Goal: Book appointment/travel/reservation

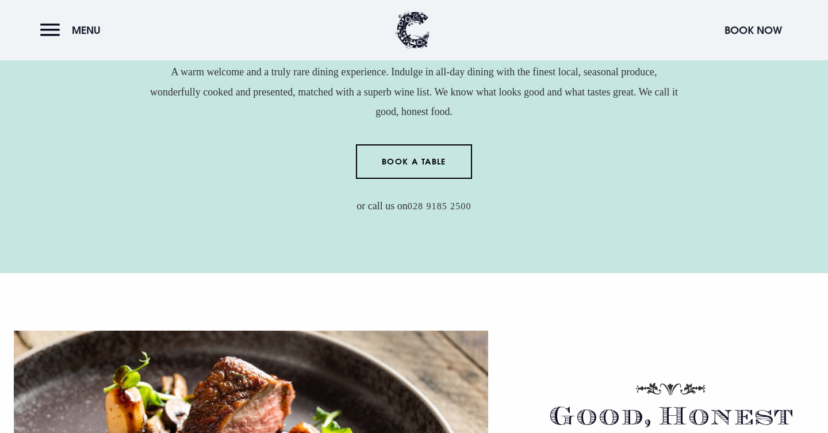
scroll to position [439, 0]
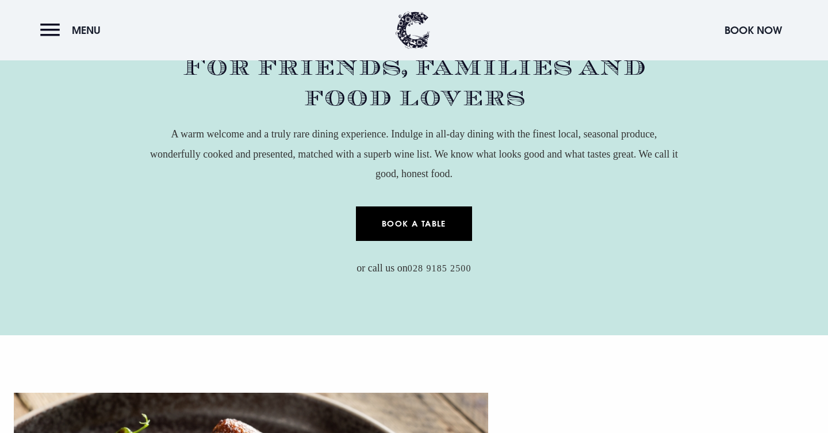
click at [414, 224] on link "Book a Table" at bounding box center [414, 223] width 117 height 34
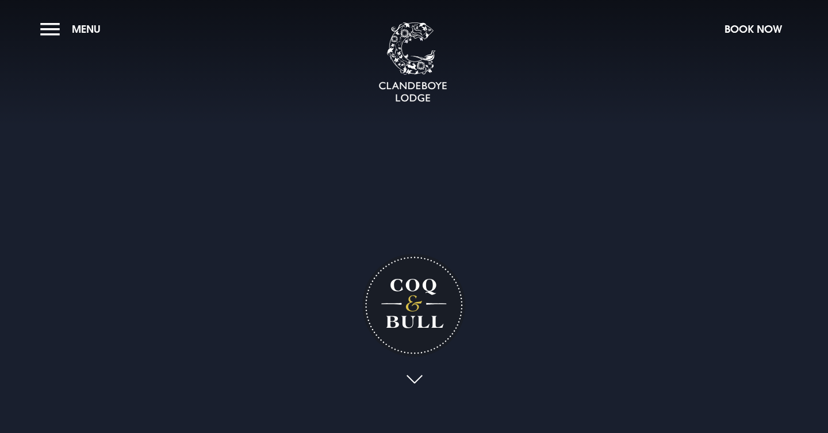
scroll to position [0, 0]
click at [62, 25] on button "Menu" at bounding box center [73, 29] width 66 height 25
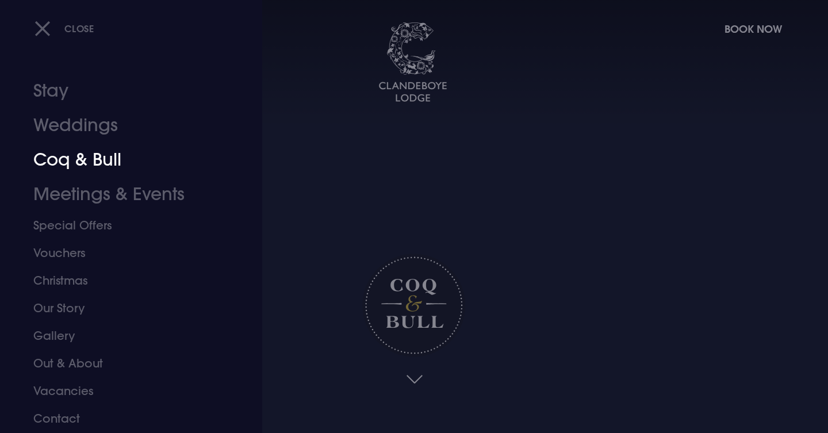
click at [71, 162] on link "Coq & Bull" at bounding box center [124, 160] width 182 height 34
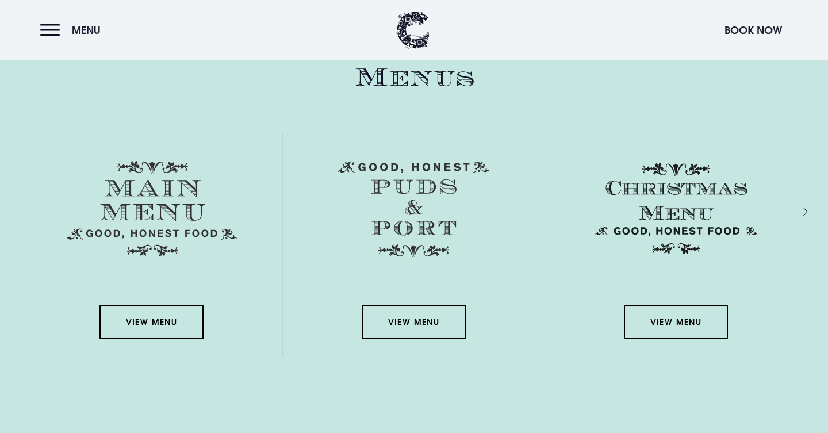
scroll to position [1719, 0]
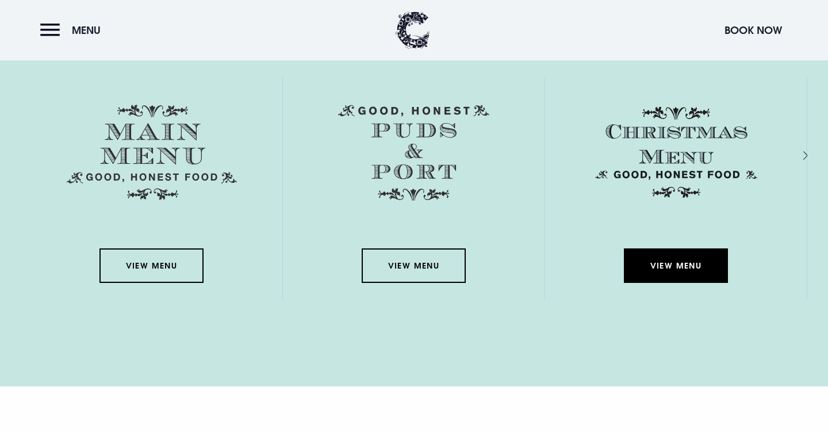
click at [656, 269] on link "View Menu" at bounding box center [675, 265] width 103 height 34
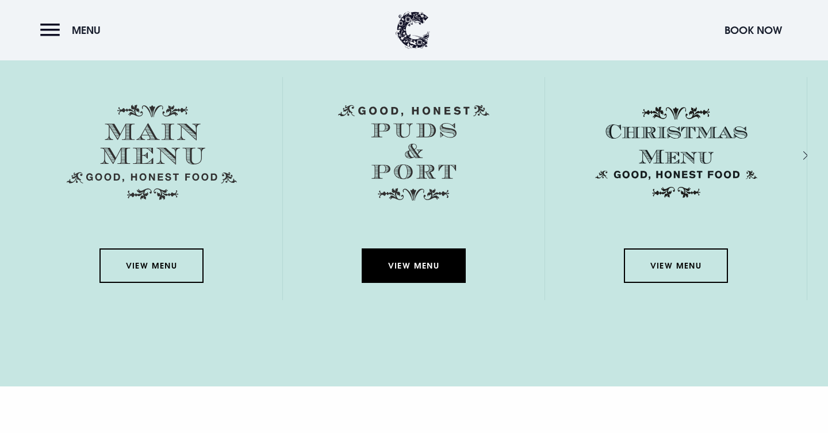
click at [413, 263] on link "View Menu" at bounding box center [413, 265] width 103 height 34
click at [408, 266] on link "View Menu" at bounding box center [413, 265] width 103 height 34
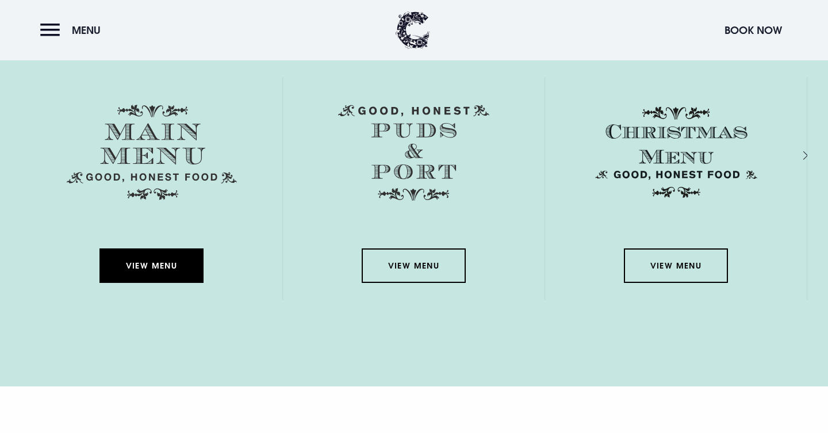
click at [155, 266] on link "View Menu" at bounding box center [150, 265] width 103 height 34
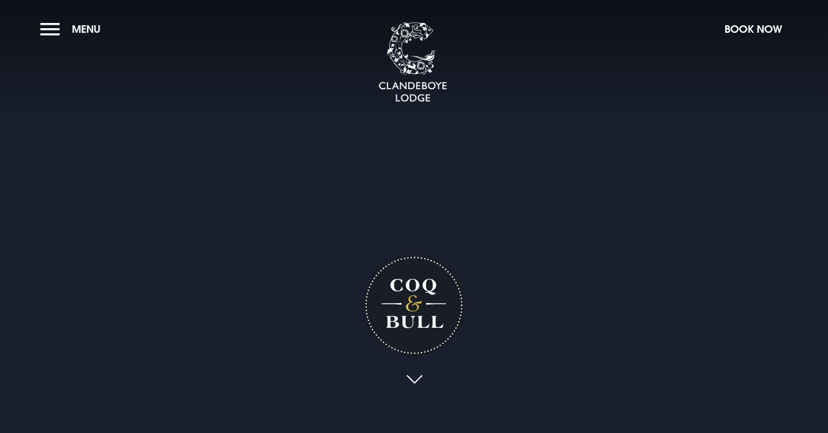
scroll to position [0, 0]
click at [55, 27] on button "Menu" at bounding box center [73, 29] width 66 height 25
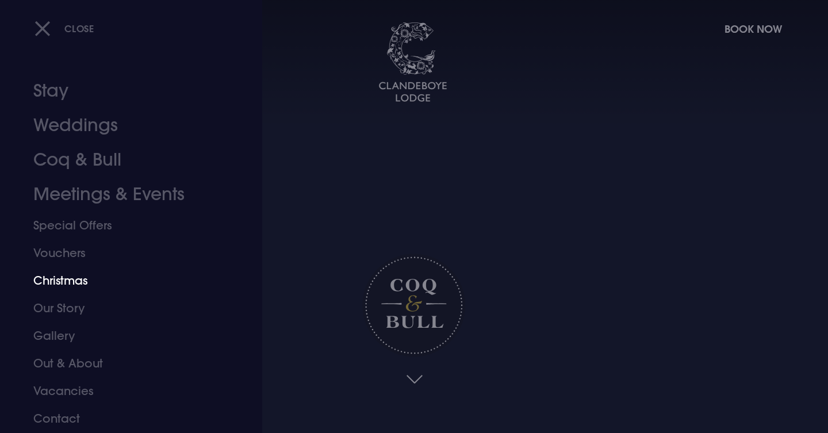
click at [65, 277] on link "Christmas" at bounding box center [124, 281] width 182 height 28
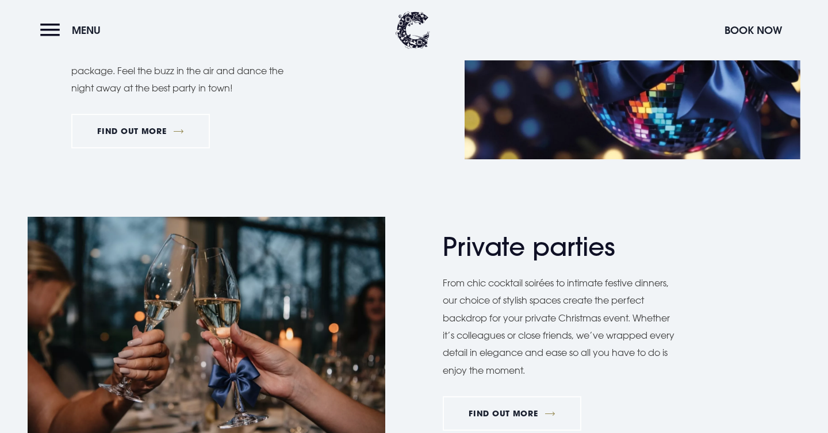
scroll to position [850, 0]
